Goal: Information Seeking & Learning: Check status

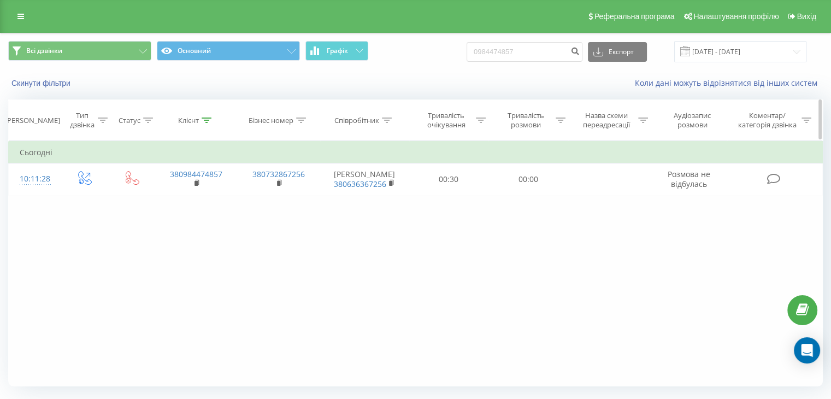
click at [550, 117] on div "Тривалість розмови" at bounding box center [525, 120] width 55 height 19
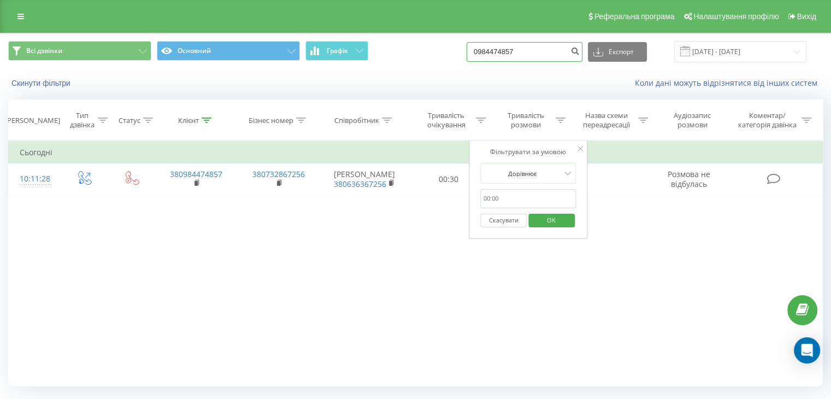
click at [549, 52] on input "0984474857" at bounding box center [524, 52] width 116 height 20
type input "0"
click at [433, 60] on div "Всі дзвінки Основний Графік Експорт .csv .xls .xlsx 19.05.2025 - 19.08.2025" at bounding box center [415, 51] width 814 height 21
click at [432, 60] on div "Всі дзвінки Основний Графік Експорт .csv .xls .xlsx 19.05.2025 - 19.08.2025" at bounding box center [415, 51] width 814 height 21
click at [433, 59] on div "Всі дзвінки Основний Графік Експорт .csv .xls .xlsx 19.05.2025 - 19.08.2025" at bounding box center [415, 51] width 814 height 21
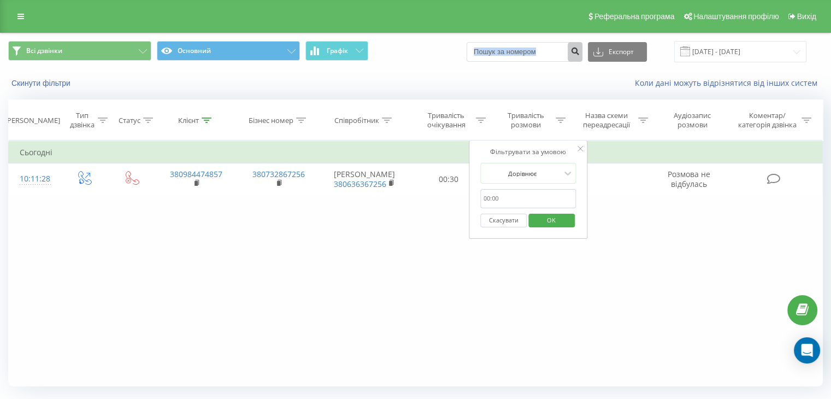
click at [579, 53] on icon "submit" at bounding box center [574, 49] width 9 height 7
click at [465, 84] on div "Коли дані можуть відрізнятися вiд інших систем" at bounding box center [571, 83] width 518 height 11
click at [579, 46] on icon "submit" at bounding box center [574, 49] width 9 height 7
click at [1, 8] on div "Реферальна програма Налаштування профілю Вихід" at bounding box center [415, 16] width 831 height 33
drag, startPoint x: 19, startPoint y: 18, endPoint x: 25, endPoint y: 25, distance: 9.0
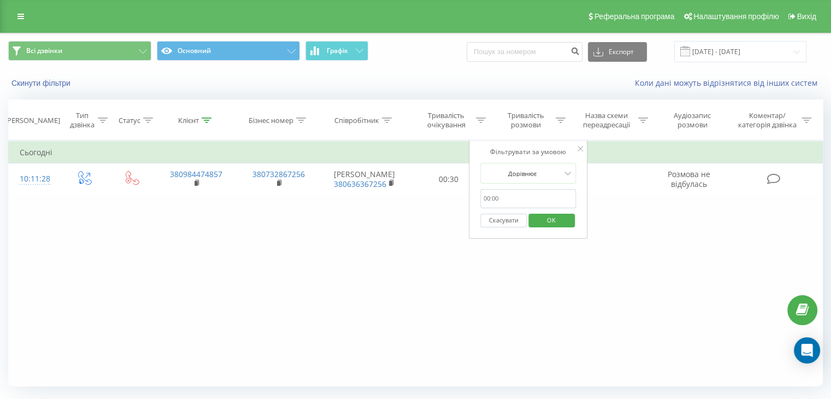
click at [20, 19] on icon at bounding box center [20, 17] width 7 height 8
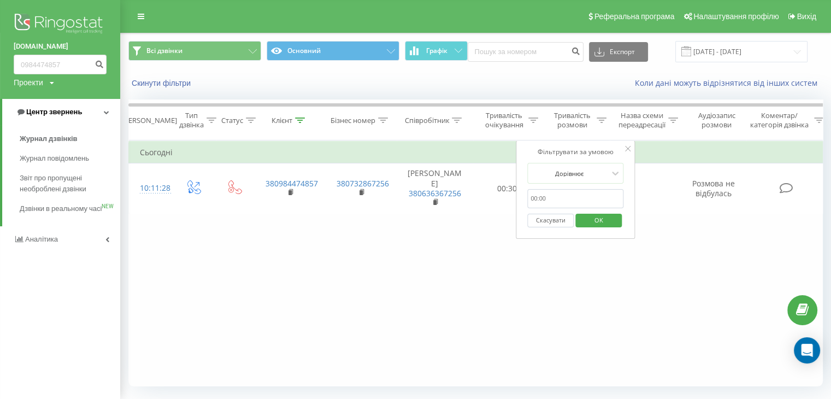
click at [54, 116] on span "Центр звернень" at bounding box center [49, 111] width 66 height 11
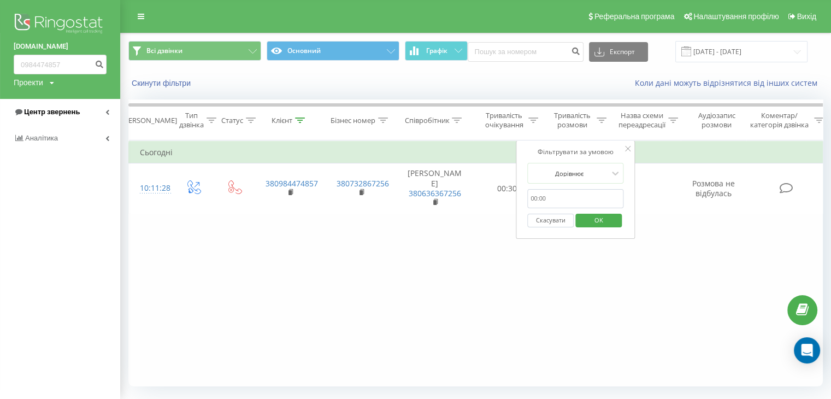
click at [63, 112] on span "Центр звернень" at bounding box center [52, 112] width 56 height 8
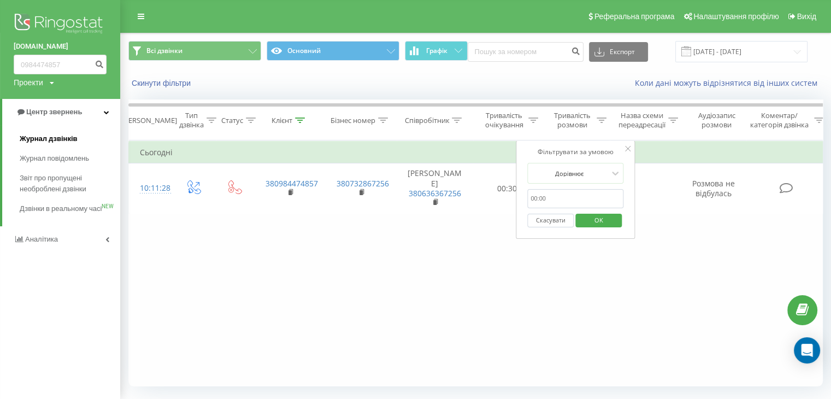
click at [55, 136] on span "Журнал дзвінків" at bounding box center [49, 138] width 58 height 11
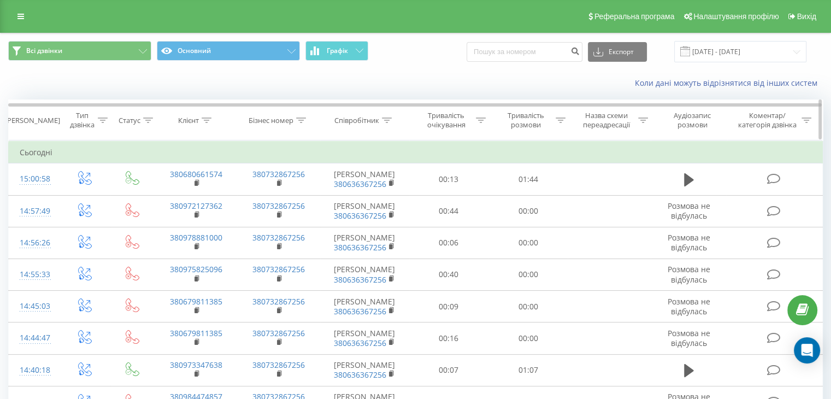
click at [559, 126] on div "Тривалість розмови" at bounding box center [531, 120] width 67 height 19
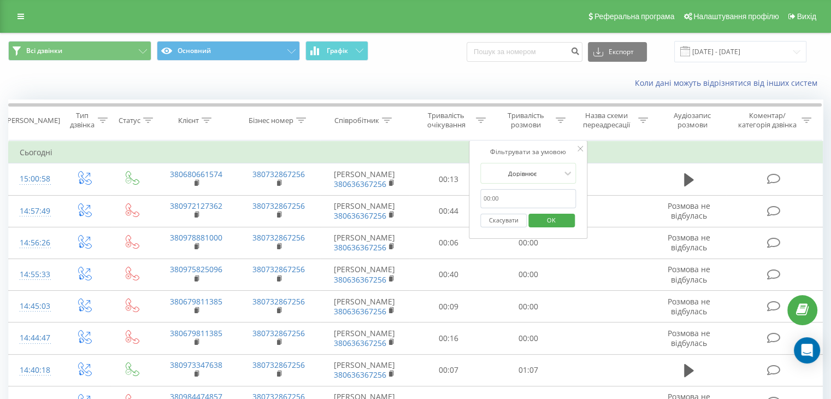
click at [519, 194] on input "text" at bounding box center [528, 198] width 96 height 19
type input "1"
click at [535, 169] on div at bounding box center [522, 173] width 78 height 10
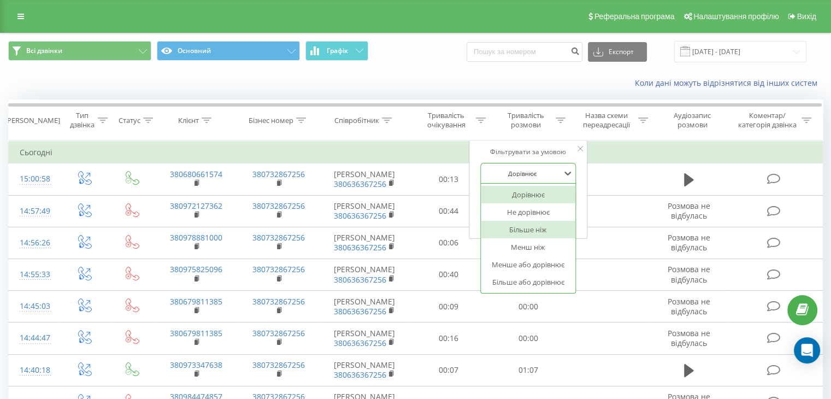
click at [533, 232] on div "Більше ніж" at bounding box center [528, 229] width 95 height 17
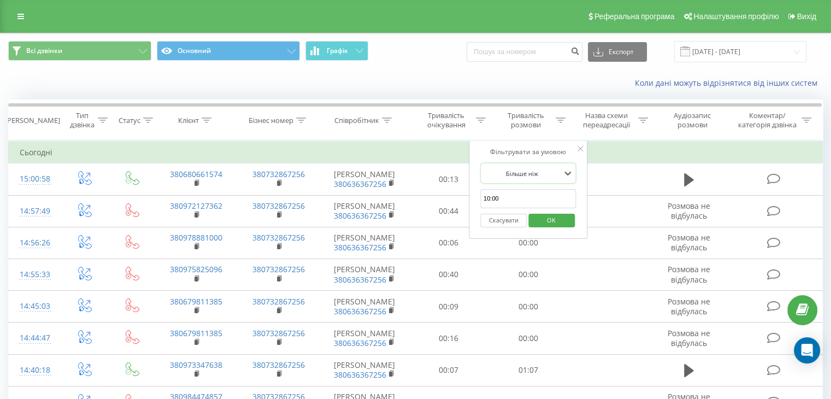
click at [553, 224] on span "OK" at bounding box center [551, 219] width 31 height 17
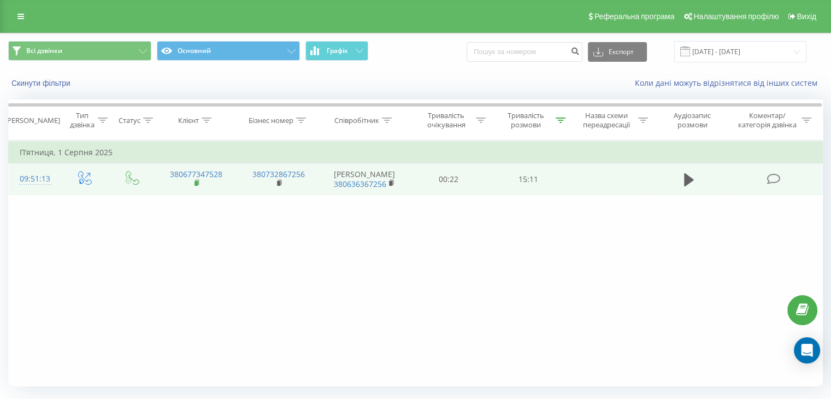
click at [197, 186] on rect at bounding box center [195, 183] width 3 height 5
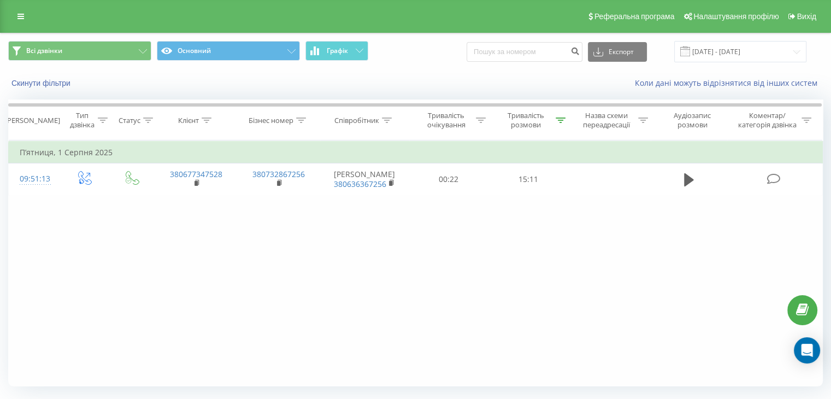
click at [452, 72] on div "Скинути фільтри Коли дані можуть відрізнятися вiд інших систем" at bounding box center [416, 83] width 830 height 26
click at [568, 117] on div "Назва схеми переадресації" at bounding box center [609, 120] width 82 height 19
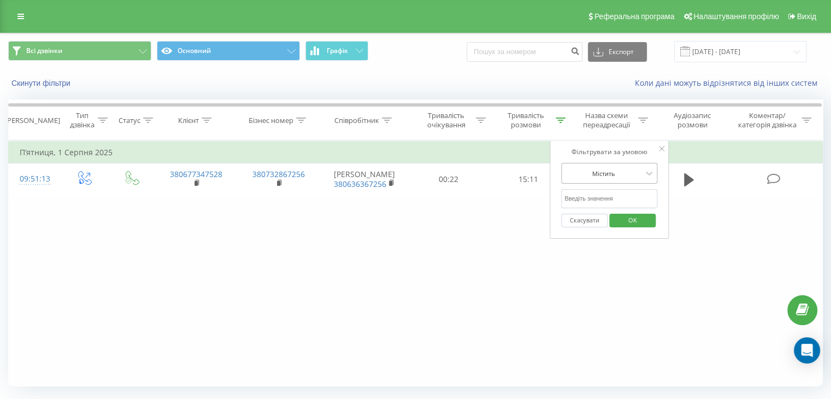
click at [631, 165] on div "Містить" at bounding box center [603, 173] width 80 height 16
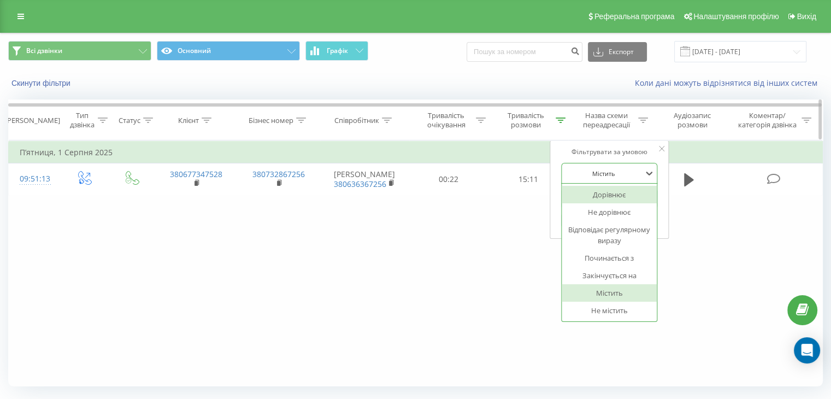
click at [562, 114] on div "Тривалість розмови" at bounding box center [531, 120] width 67 height 19
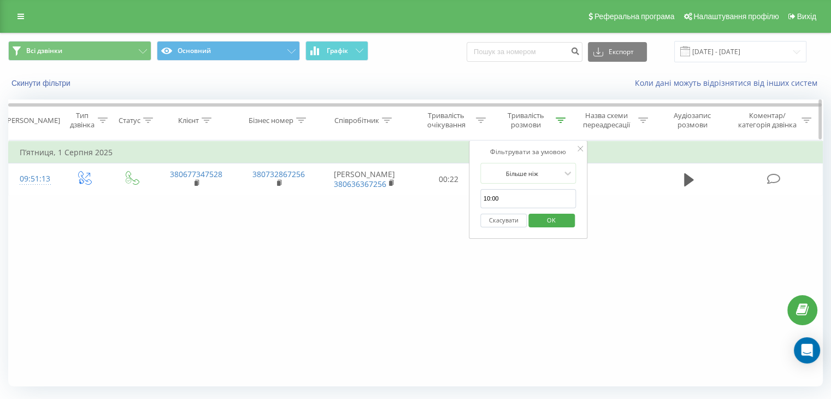
click at [558, 120] on icon at bounding box center [560, 119] width 10 height 5
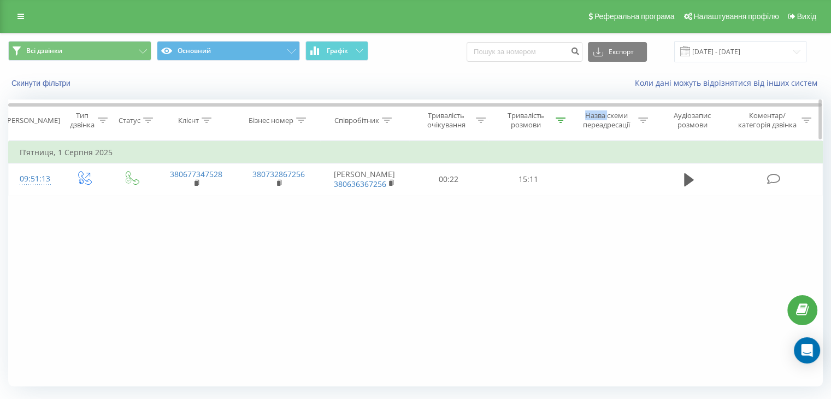
click at [558, 120] on icon at bounding box center [560, 119] width 10 height 5
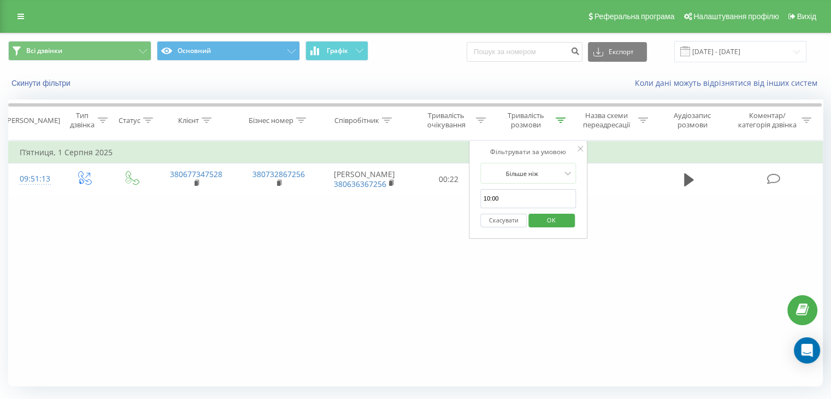
click at [547, 191] on input "10:00" at bounding box center [528, 198] width 96 height 19
type input "59"
click at [544, 220] on span "OK" at bounding box center [551, 219] width 31 height 17
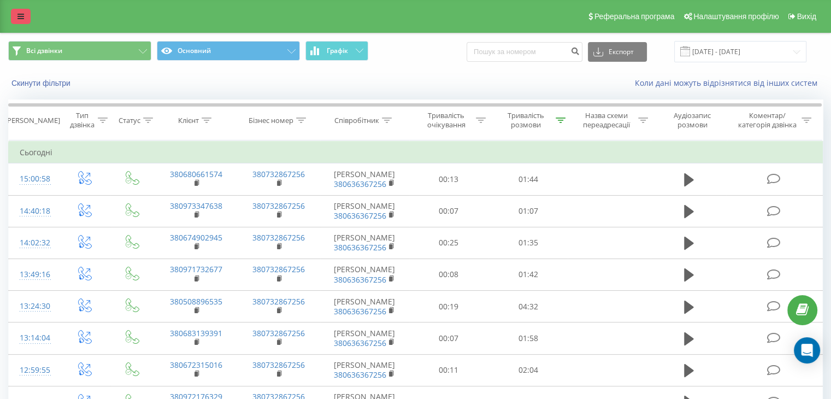
drag, startPoint x: 26, startPoint y: 19, endPoint x: 52, endPoint y: 29, distance: 27.5
click at [26, 19] on link at bounding box center [21, 16] width 20 height 15
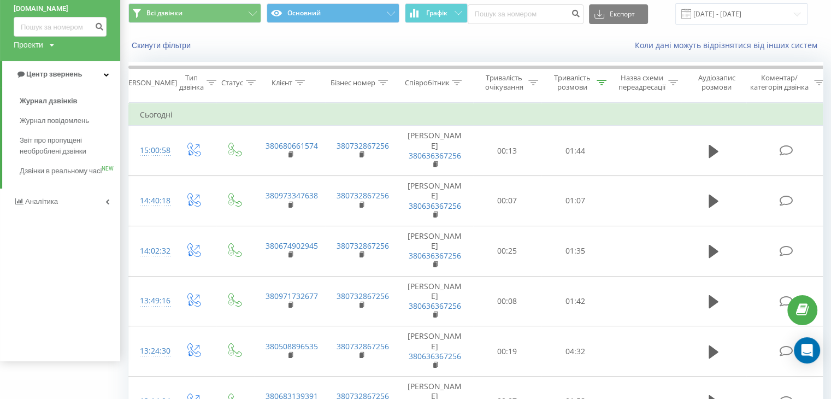
scroll to position [55, 0]
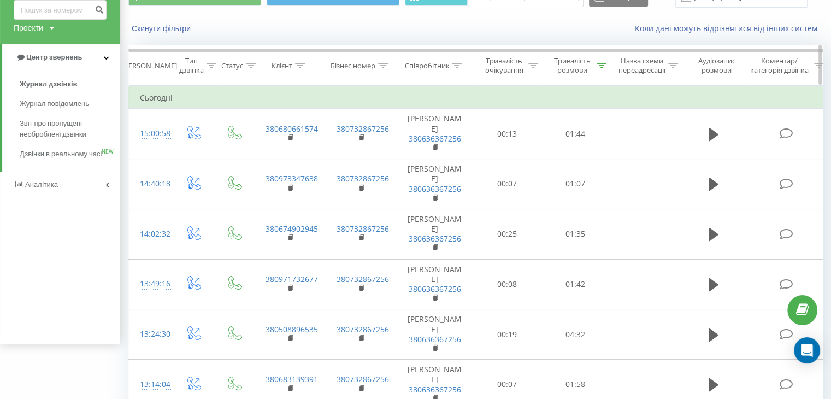
click at [599, 66] on icon at bounding box center [601, 65] width 10 height 5
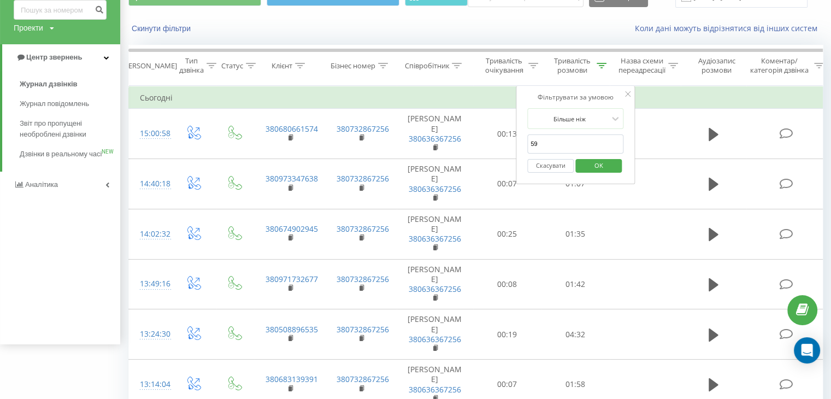
click at [606, 164] on span "OK" at bounding box center [598, 165] width 31 height 17
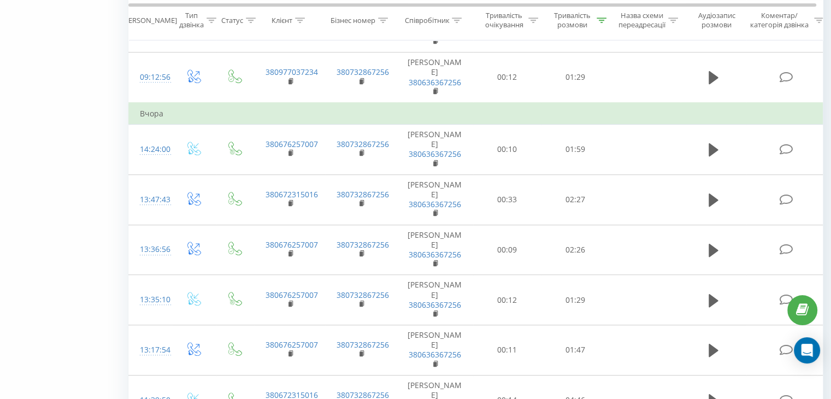
scroll to position [0, 0]
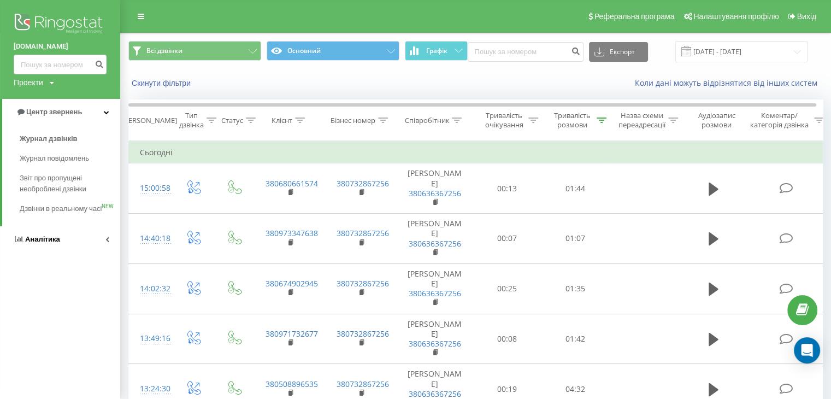
click at [81, 252] on link "Аналiтика" at bounding box center [60, 239] width 120 height 26
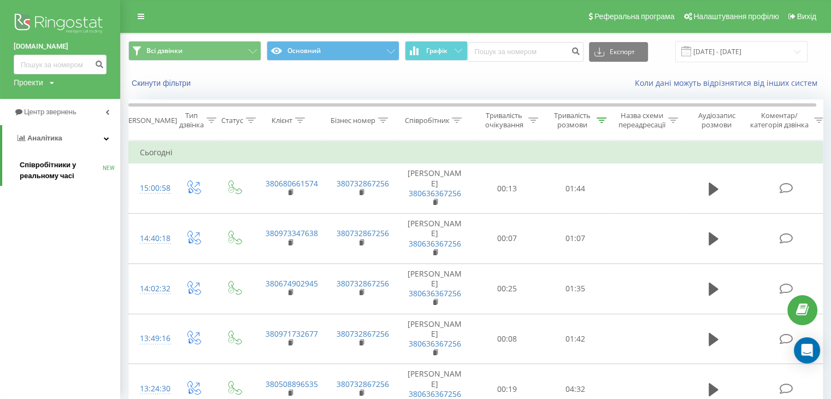
click at [81, 166] on span "Співробітники у реальному часі" at bounding box center [61, 170] width 83 height 22
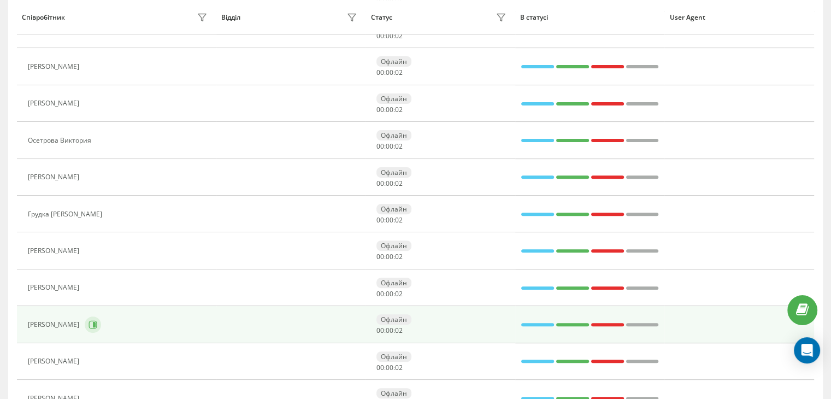
click at [101, 322] on button at bounding box center [93, 324] width 16 height 16
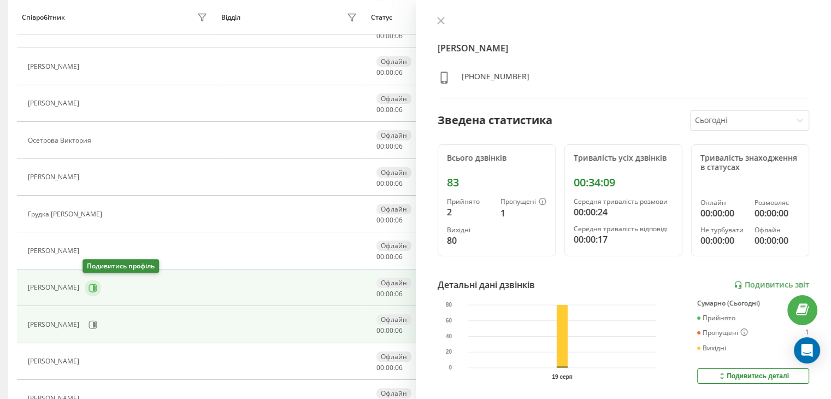
click at [94, 287] on icon at bounding box center [92, 287] width 9 height 9
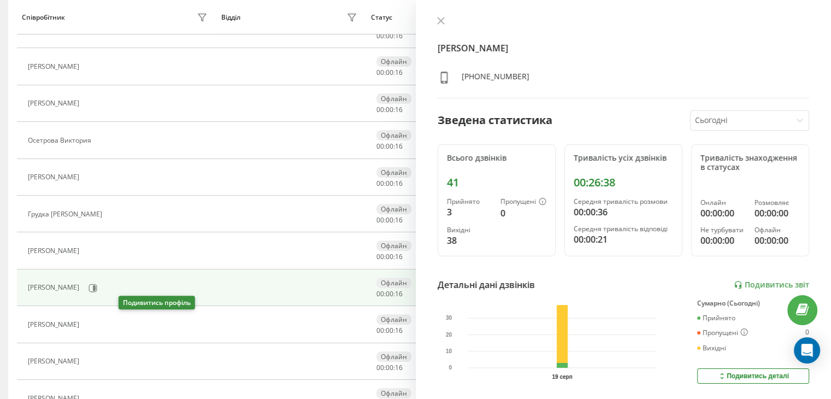
click at [96, 325] on icon at bounding box center [91, 324] width 9 height 9
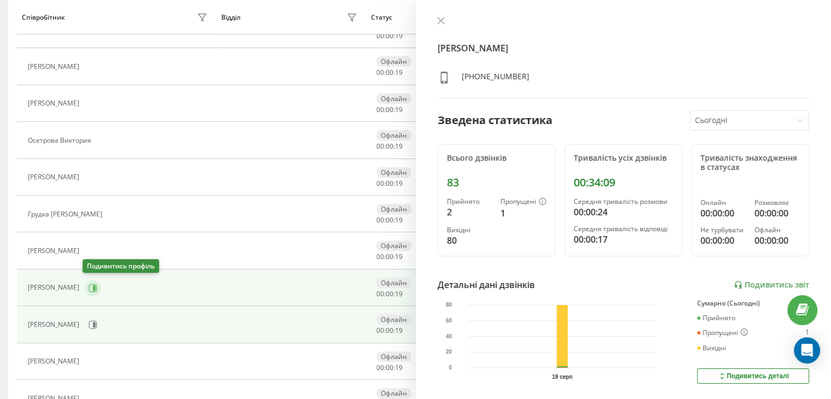
click at [93, 286] on icon at bounding box center [94, 287] width 3 height 5
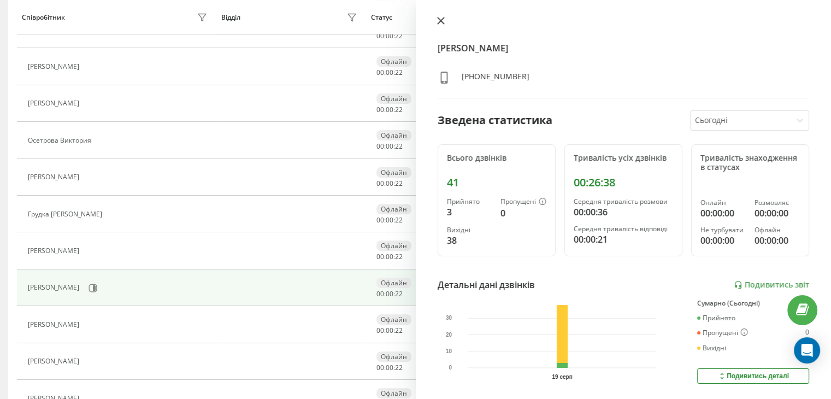
click at [439, 27] on button at bounding box center [441, 21] width 14 height 10
